Goal: Information Seeking & Learning: Find contact information

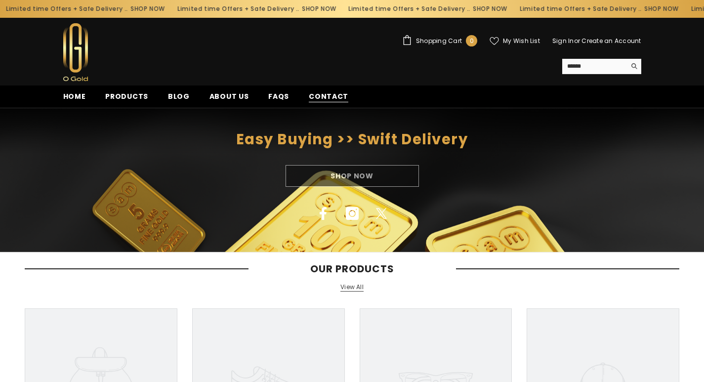
click at [325, 99] on span "Contact" at bounding box center [329, 96] width 40 height 10
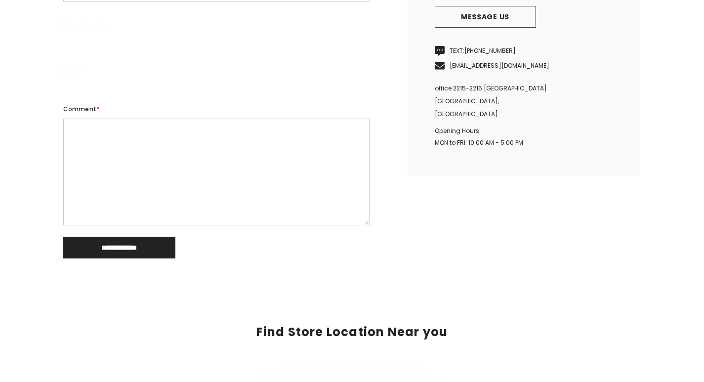
scroll to position [346, 0]
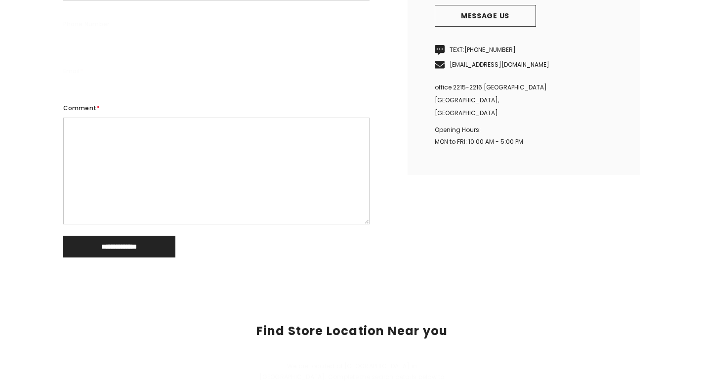
drag, startPoint x: 514, startPoint y: 153, endPoint x: 469, endPoint y: 159, distance: 45.4
click at [469, 148] on p "Opening Hours: MON to FRI: 10:00 AM - 5:00 PM" at bounding box center [524, 136] width 178 height 24
click at [460, 237] on div "**********" at bounding box center [352, 53] width 593 height 409
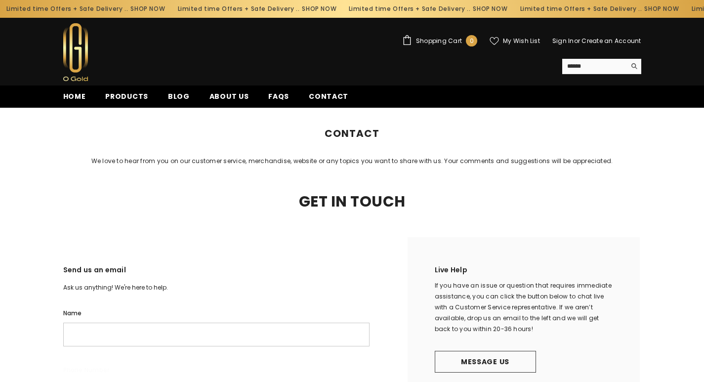
scroll to position [0, 0]
click at [115, 93] on span "Products" at bounding box center [126, 96] width 43 height 10
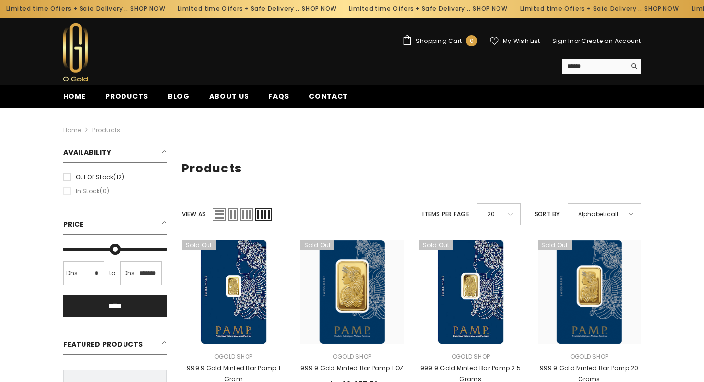
click at [588, 41] on link "Create an Account" at bounding box center [611, 41] width 59 height 8
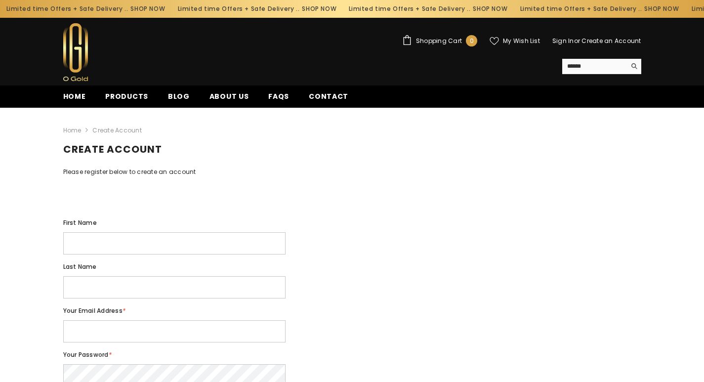
click at [562, 41] on link "Sign In" at bounding box center [564, 41] width 22 height 8
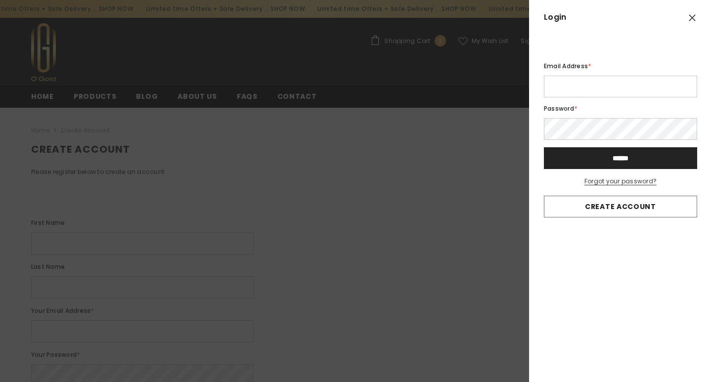
click at [561, 87] on input "Email Address *" at bounding box center [620, 87] width 153 height 22
type input "**********"
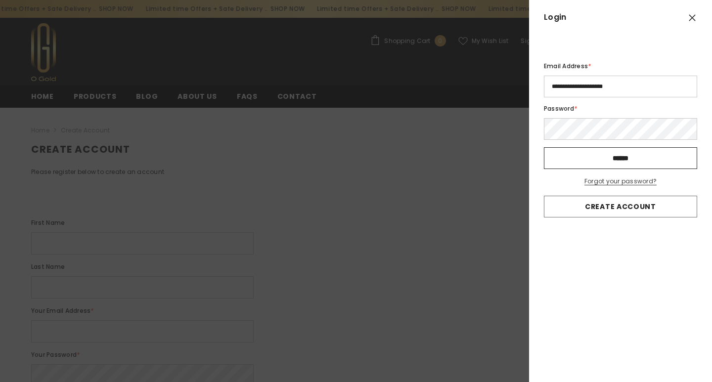
click at [638, 153] on input "******" at bounding box center [620, 158] width 153 height 22
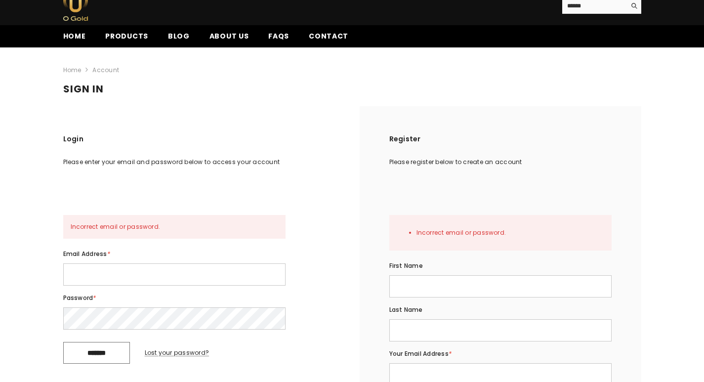
scroll to position [148, 0]
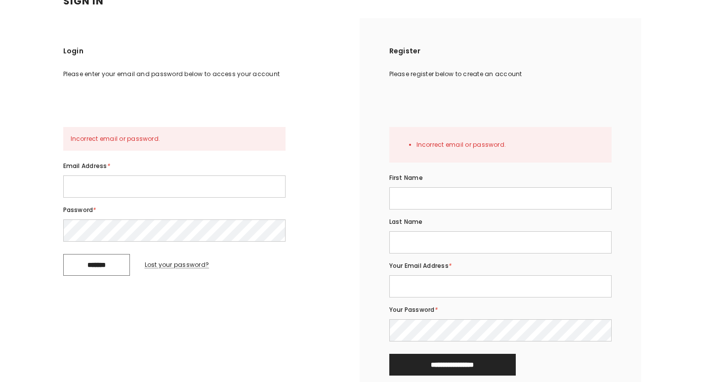
click at [80, 198] on input "Email Address *" at bounding box center [174, 186] width 222 height 22
type input "**********"
click at [110, 276] on input "*******" at bounding box center [96, 265] width 67 height 22
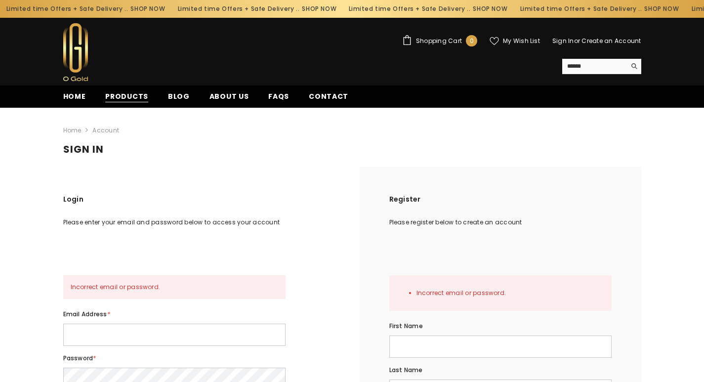
click at [129, 92] on span "Products" at bounding box center [126, 96] width 43 height 10
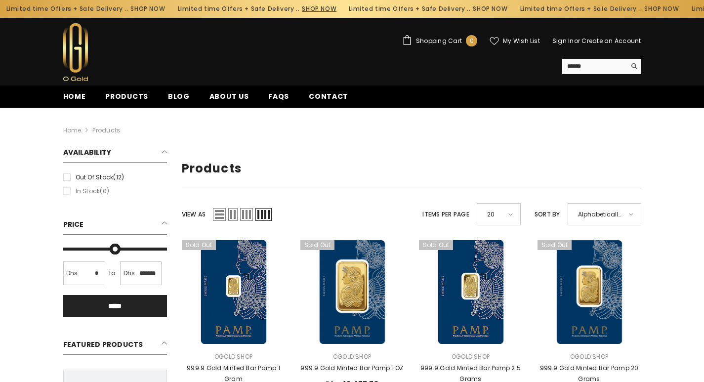
click at [301, 6] on link "SHOP NOW" at bounding box center [318, 8] width 35 height 11
click at [269, 95] on span "FAQs" at bounding box center [278, 96] width 21 height 10
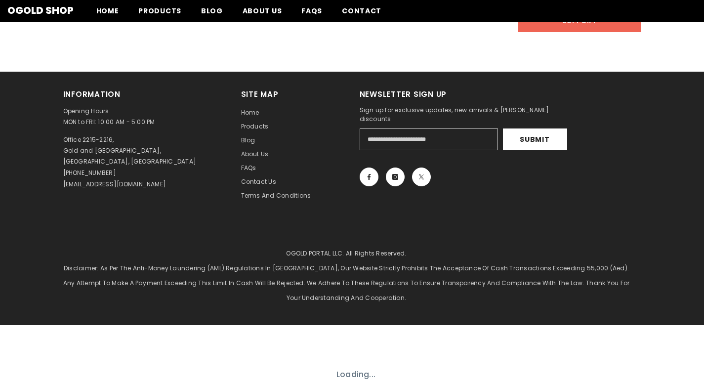
scroll to position [643, 0]
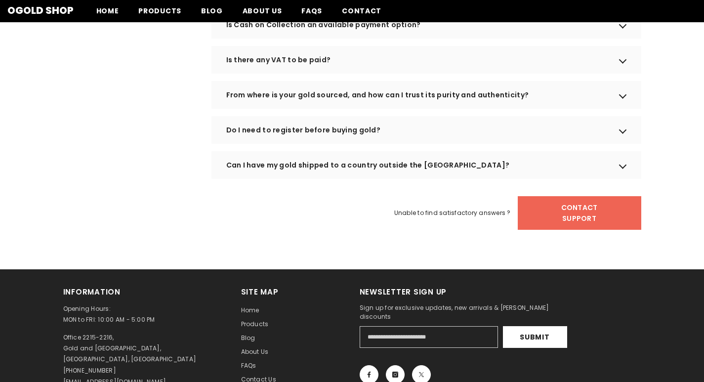
click at [359, 179] on div "Can I have my gold shipped to a country outside the UAE?" at bounding box center [427, 165] width 430 height 28
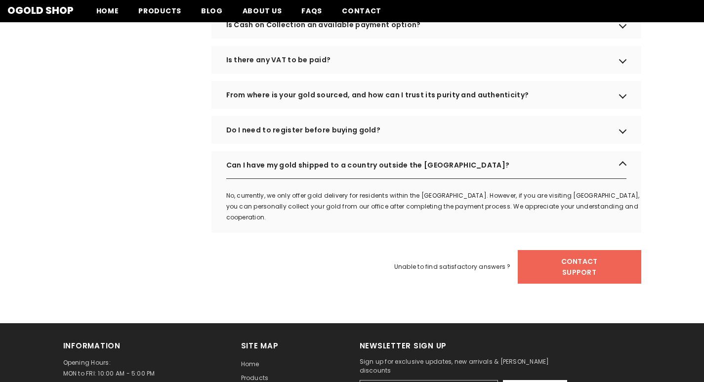
click at [360, 144] on div "Do I need to register before buying gold?" at bounding box center [427, 130] width 430 height 28
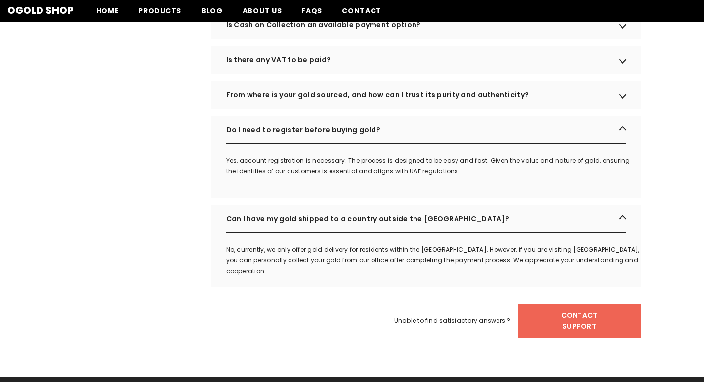
click at [382, 108] on div "From where is your gold sourced, and how can I trust its purity and authenticit…" at bounding box center [427, 95] width 430 height 28
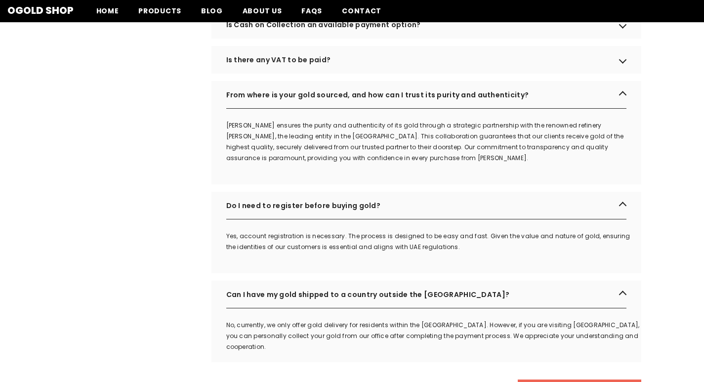
click at [382, 108] on div "From where is your gold sourced, and how can I trust its purity and authenticit…" at bounding box center [427, 95] width 430 height 28
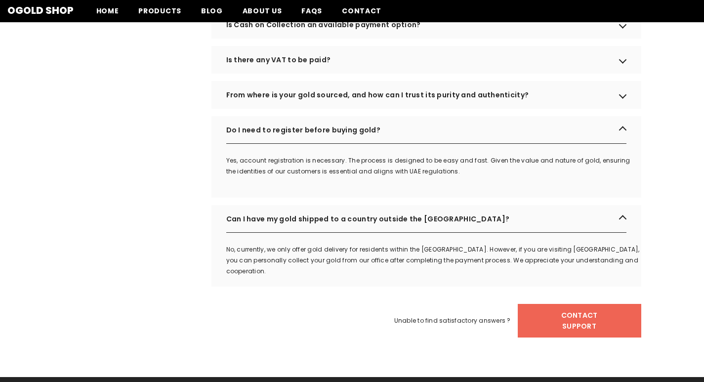
click at [364, 74] on div "Is there any VAT to be paid?" at bounding box center [427, 60] width 430 height 28
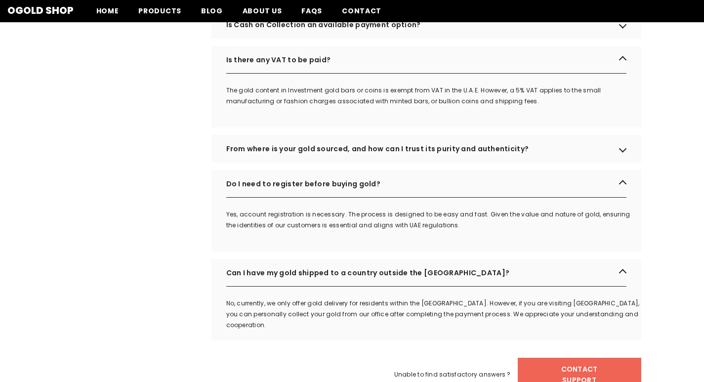
click at [384, 34] on div "Is Cash on Collection an available payment option?" at bounding box center [427, 25] width 430 height 28
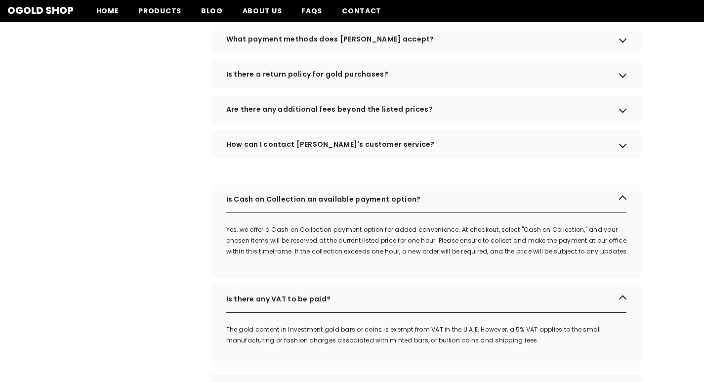
scroll to position [445, 0]
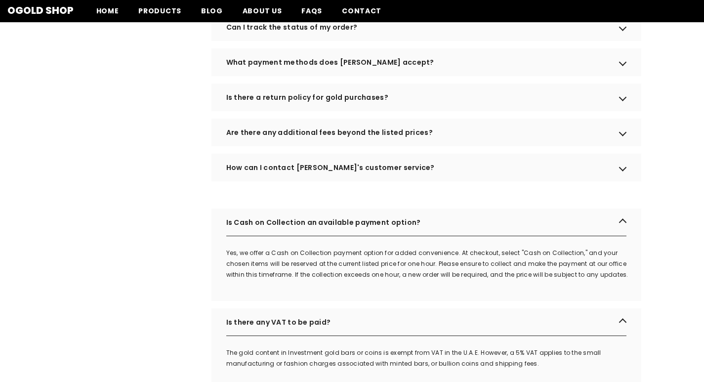
click at [345, 181] on div "How can I contact OGOLD's customer service?" at bounding box center [427, 168] width 430 height 28
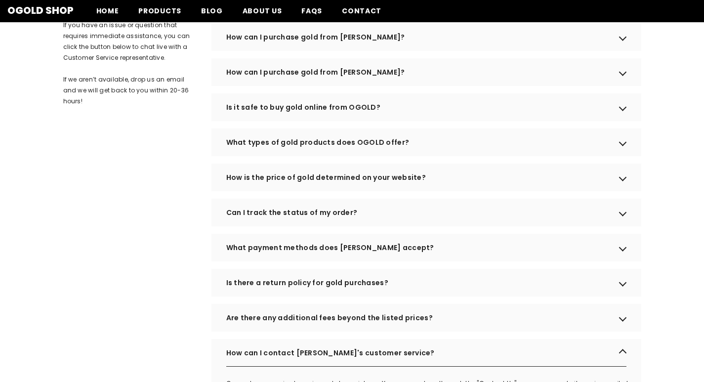
scroll to position [0, 0]
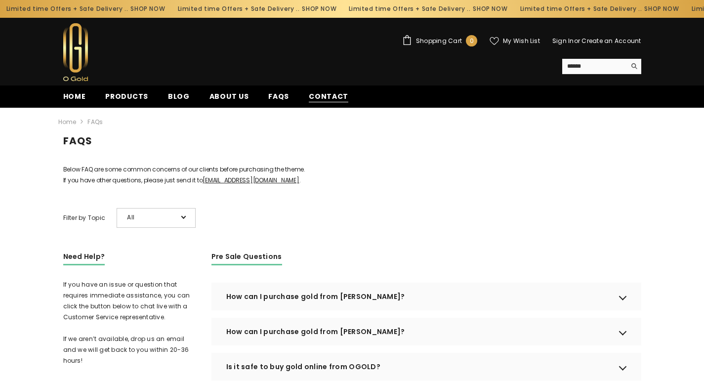
click at [324, 93] on span "Contact" at bounding box center [329, 96] width 40 height 10
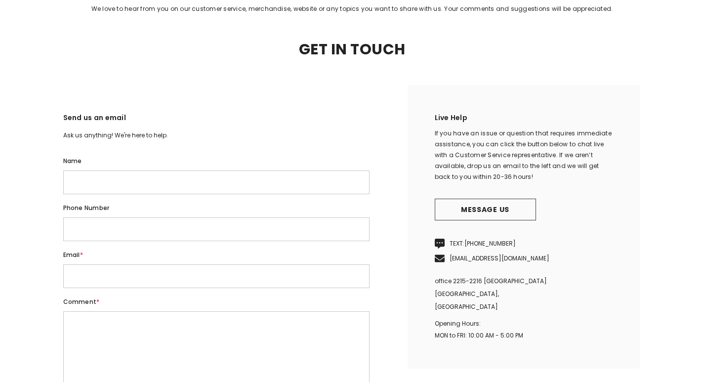
scroll to position [247, 0]
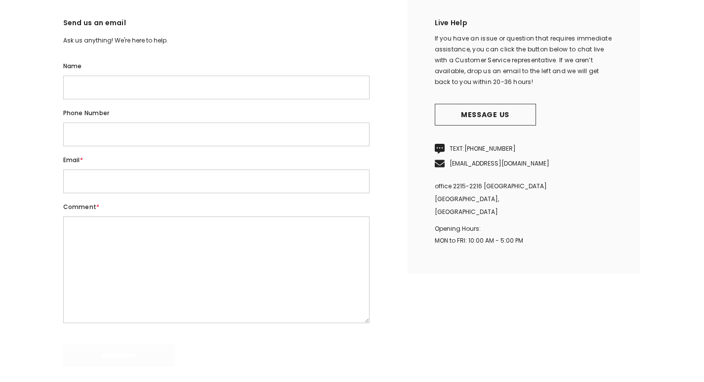
drag, startPoint x: 530, startPoint y: 253, endPoint x: 430, endPoint y: 261, distance: 100.6
click at [430, 261] on div "Live Help If you have an issue or question that requires immediate assistance, …" at bounding box center [524, 132] width 232 height 284
click at [429, 261] on div "Live Help If you have an issue or question that requires immediate assistance, …" at bounding box center [524, 132] width 232 height 284
drag, startPoint x: 525, startPoint y: 252, endPoint x: 427, endPoint y: 262, distance: 98.4
click at [427, 262] on div "Live Help If you have an issue or question that requires immediate assistance, …" at bounding box center [524, 132] width 232 height 284
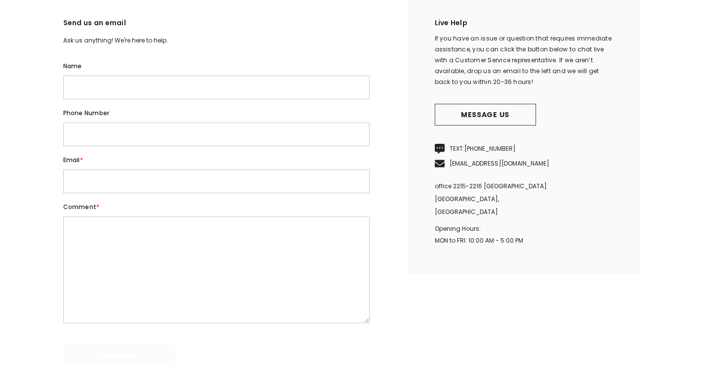
click at [427, 262] on div "Live Help If you have an issue or question that requires immediate assistance, …" at bounding box center [524, 132] width 232 height 284
drag, startPoint x: 427, startPoint y: 257, endPoint x: 552, endPoint y: 258, distance: 125.0
click at [552, 258] on div "Live Help If you have an issue or question that requires immediate assistance, …" at bounding box center [524, 132] width 232 height 284
click at [552, 247] on p "Opening Hours: MON to FRI: 10:00 AM - 5:00 PM" at bounding box center [524, 235] width 178 height 24
drag, startPoint x: 474, startPoint y: 259, endPoint x: 427, endPoint y: 262, distance: 48.0
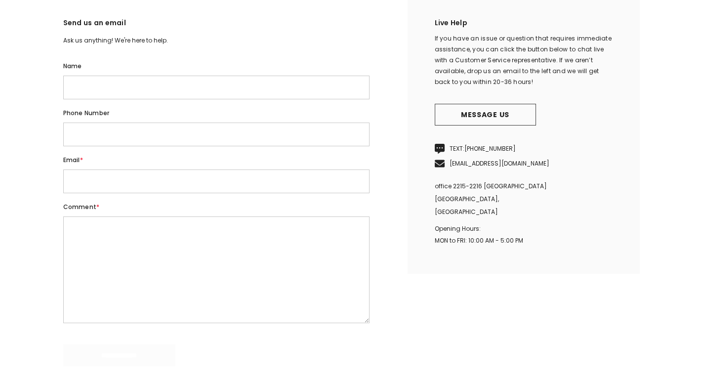
click at [427, 262] on div "Live Help If you have an issue or question that requires immediate assistance, …" at bounding box center [524, 132] width 232 height 284
drag, startPoint x: 502, startPoint y: 105, endPoint x: 486, endPoint y: 119, distance: 21.1
click at [487, 118] on div "Live Help If you have an issue or question that requires immediate assistance, …" at bounding box center [524, 132] width 232 height 284
click at [565, 156] on p "TEXT: +971 50 647 5170" at bounding box center [524, 148] width 178 height 15
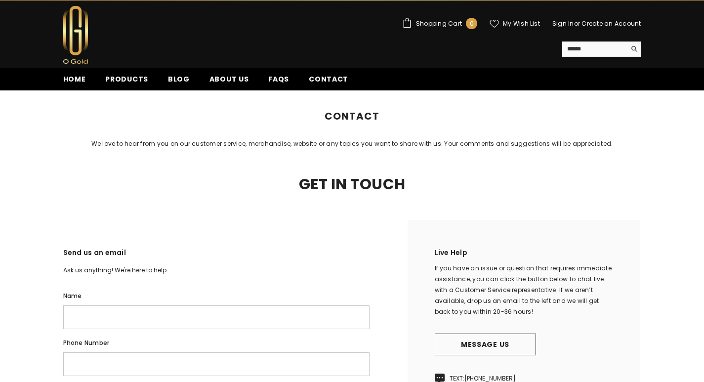
scroll to position [0, 0]
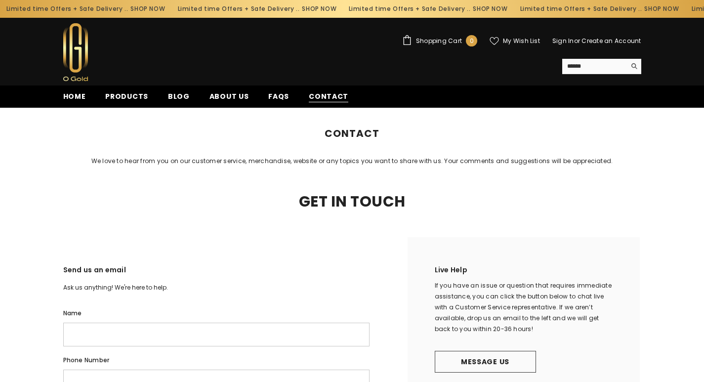
click at [324, 93] on span "Contact" at bounding box center [329, 96] width 40 height 10
click at [135, 97] on span "Products" at bounding box center [126, 96] width 43 height 10
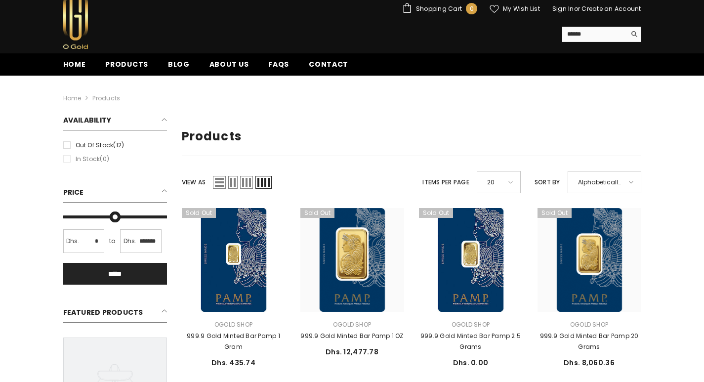
scroll to position [49, 0]
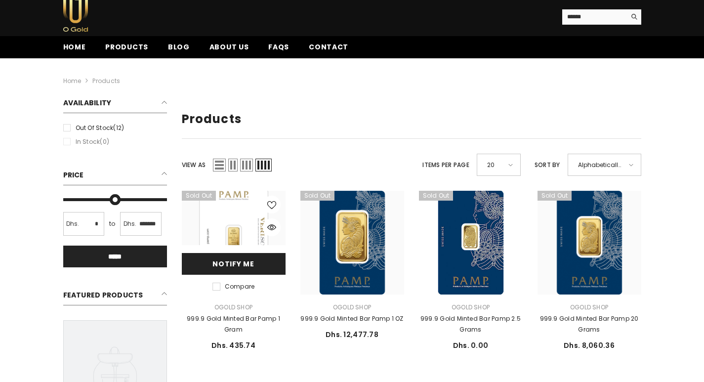
click at [241, 275] on link "Notify me" at bounding box center [234, 264] width 104 height 22
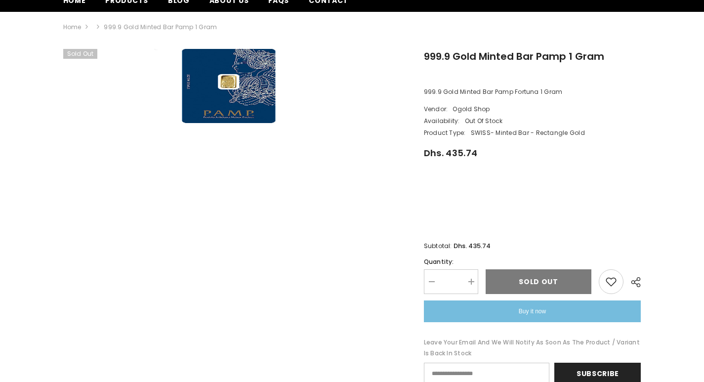
scroll to position [99, 0]
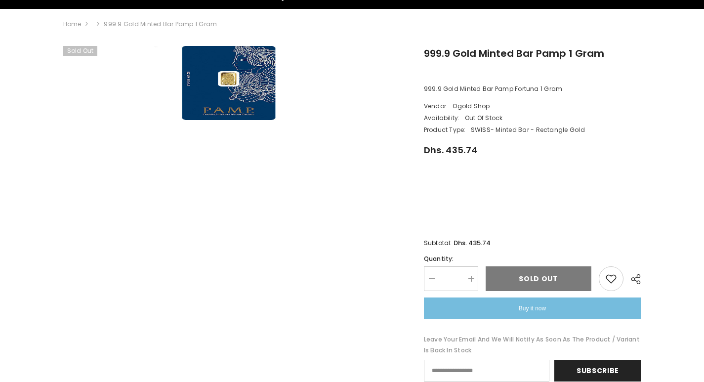
click at [558, 310] on shopify-buy-it-now-button "Buy it now" at bounding box center [532, 309] width 217 height 22
click at [551, 269] on div "Sold out" at bounding box center [539, 278] width 106 height 25
click at [538, 282] on div "Sold out" at bounding box center [539, 278] width 106 height 25
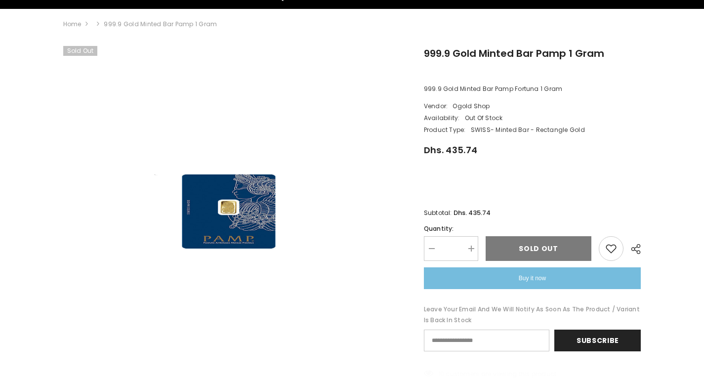
click at [542, 283] on shopify-buy-it-now-button "Buy it now" at bounding box center [532, 278] width 217 height 22
click at [537, 277] on shopify-buy-it-now-button "Buy it now" at bounding box center [532, 278] width 217 height 22
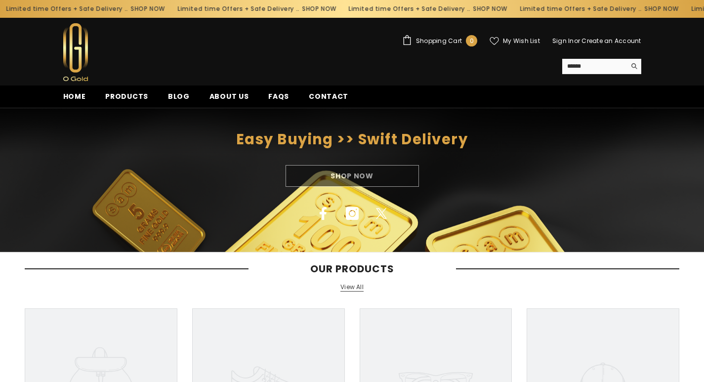
click at [373, 170] on div "Shop Now" at bounding box center [352, 176] width 704 height 22
click at [361, 178] on div "Shop Now" at bounding box center [352, 176] width 704 height 22
click at [76, 97] on span "Home" at bounding box center [74, 96] width 23 height 10
